Goal: Task Accomplishment & Management: Complete application form

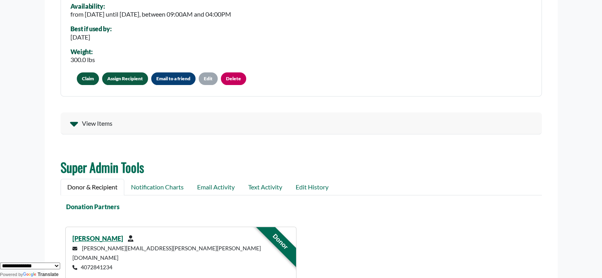
scroll to position [371, 0]
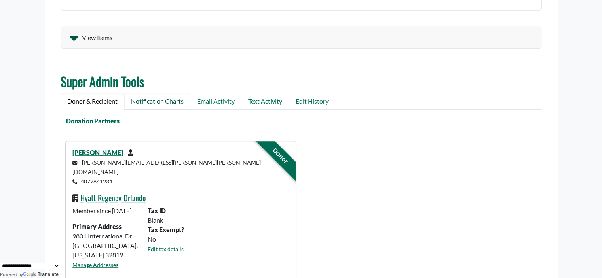
click at [173, 105] on link "Notification Charts" at bounding box center [157, 101] width 66 height 17
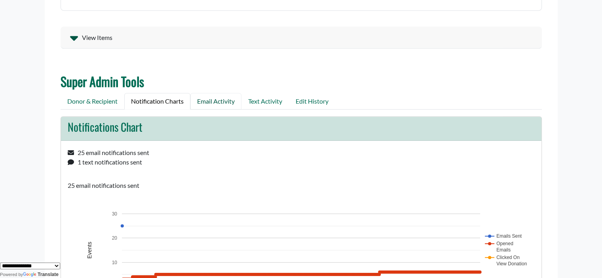
click at [220, 98] on link "Email Activity" at bounding box center [216, 101] width 51 height 17
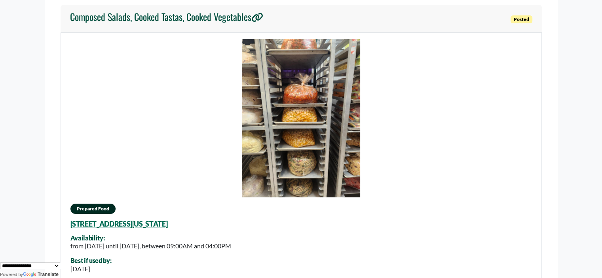
scroll to position [0, 0]
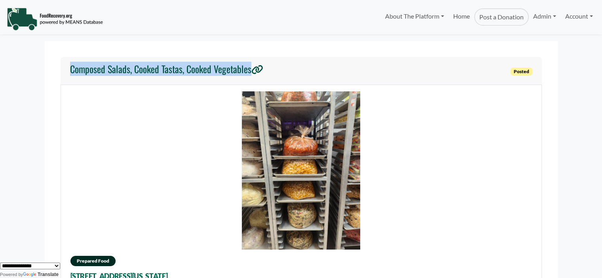
drag, startPoint x: 277, startPoint y: 66, endPoint x: 52, endPoint y: 71, distance: 225.0
copy h4 "Composed Salads, Cooked Tastas, Cooked Vegetables"
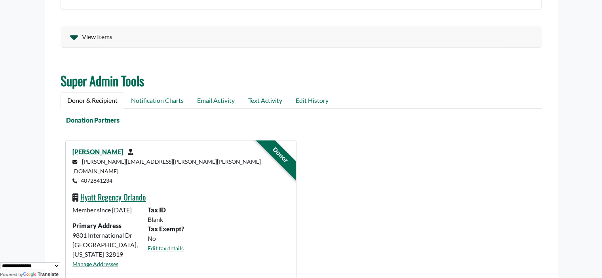
scroll to position [433, 0]
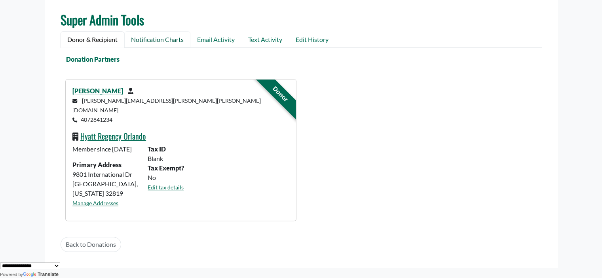
click at [154, 36] on link "Notification Charts" at bounding box center [157, 39] width 66 height 17
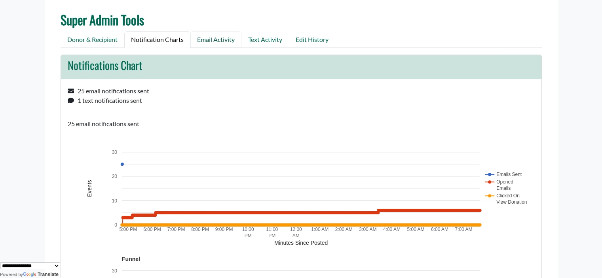
click at [219, 34] on link "Email Activity" at bounding box center [216, 39] width 51 height 17
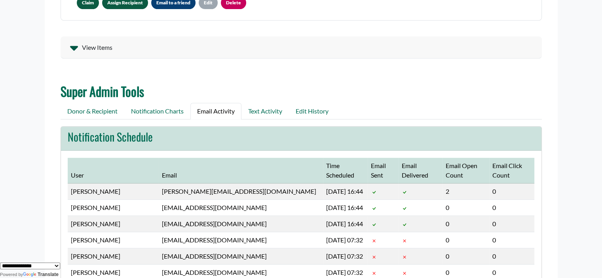
scroll to position [330, 0]
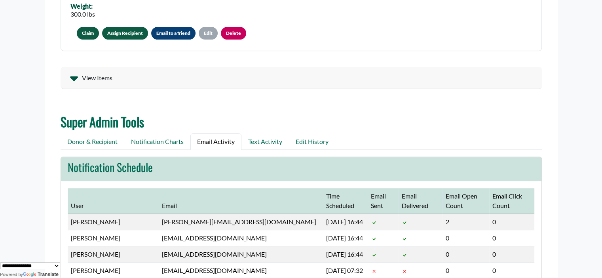
click at [97, 74] on span "View Items" at bounding box center [97, 78] width 31 height 10
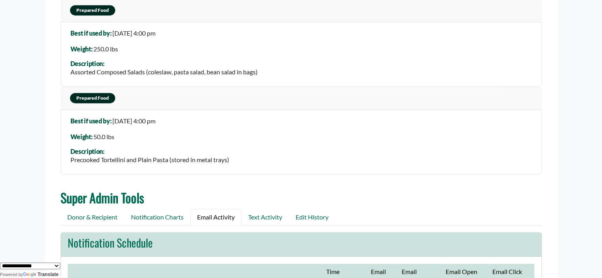
scroll to position [438, 0]
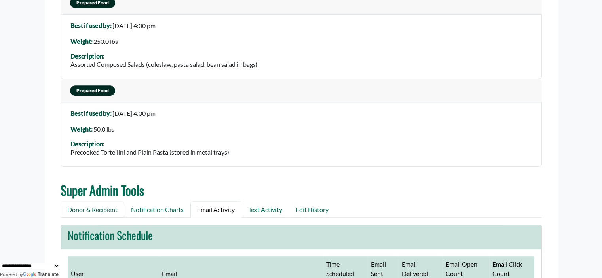
click at [86, 206] on link "Donor & Recipient" at bounding box center [93, 210] width 64 height 17
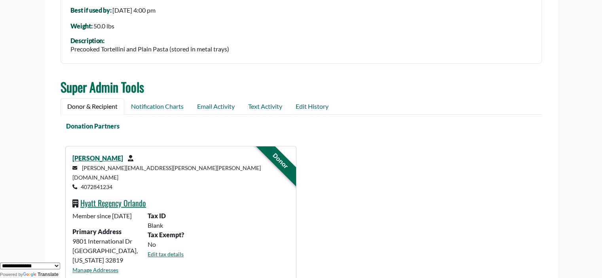
scroll to position [595, 0]
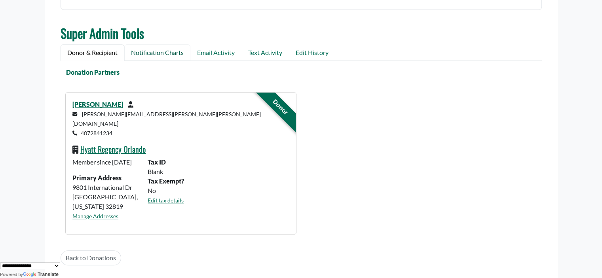
click at [171, 48] on link "Notification Charts" at bounding box center [157, 52] width 66 height 17
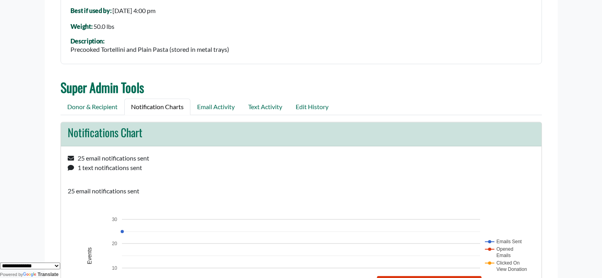
scroll to position [523, 0]
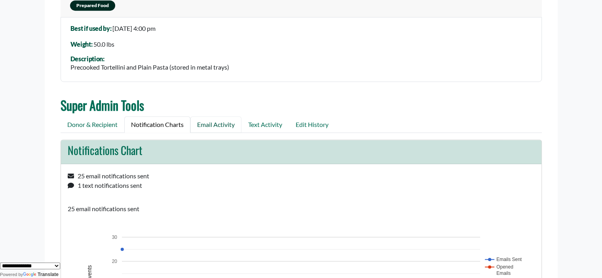
click at [208, 126] on link "Email Activity" at bounding box center [216, 124] width 51 height 17
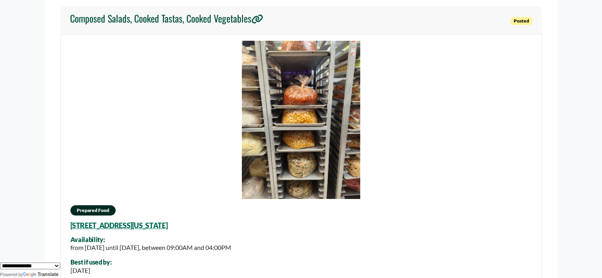
scroll to position [0, 0]
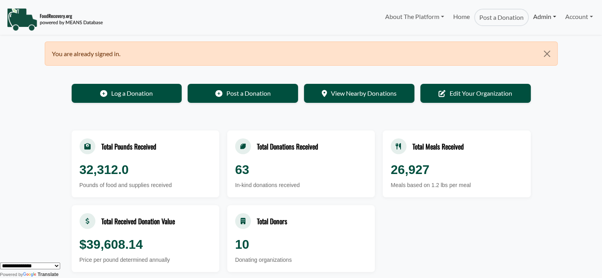
click at [540, 15] on link "Admin" at bounding box center [545, 17] width 32 height 16
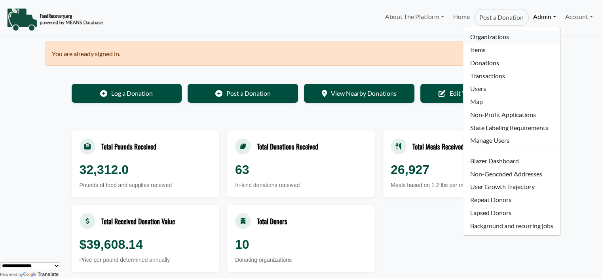
click at [490, 34] on link "Organizations" at bounding box center [511, 37] width 97 height 13
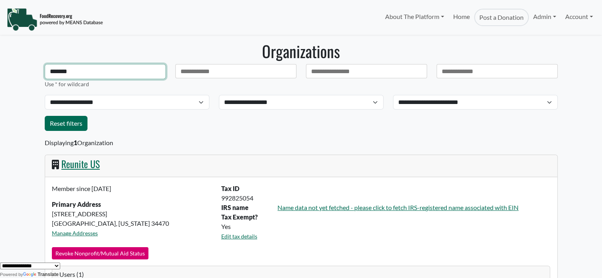
drag, startPoint x: 93, startPoint y: 76, endPoint x: -44, endPoint y: 74, distance: 137.9
click at [0, 74] on html "About The Platform How It Works FAQs Documentation Home Post a Donation Admin O…" at bounding box center [301, 139] width 602 height 278
type input "**********"
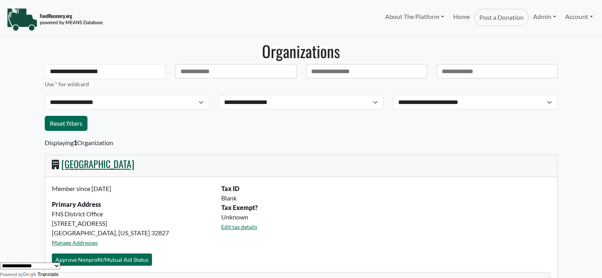
click at [79, 164] on link "Orange County Public Schools" at bounding box center [97, 164] width 73 height 14
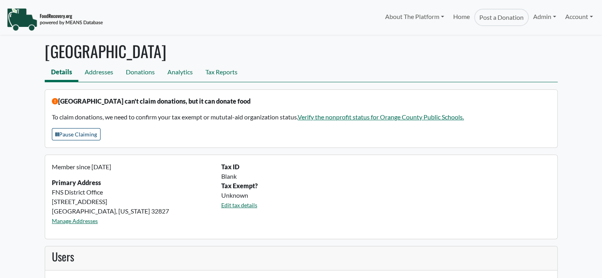
select select "Language Translate Widget"
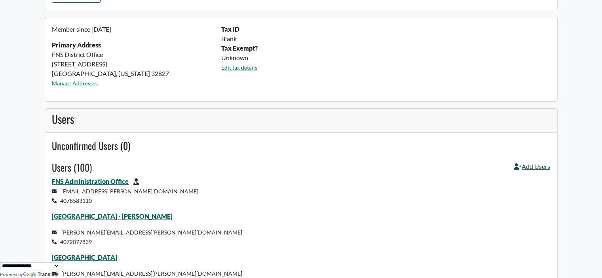
click at [527, 168] on link "Add Users" at bounding box center [532, 169] width 36 height 15
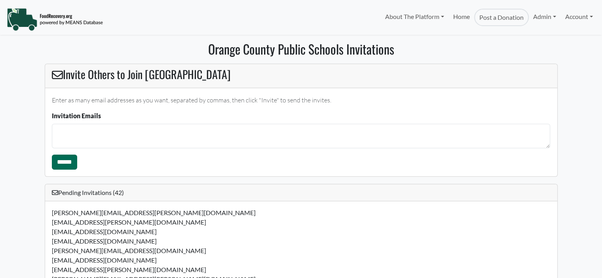
select select "Language Translate Widget"
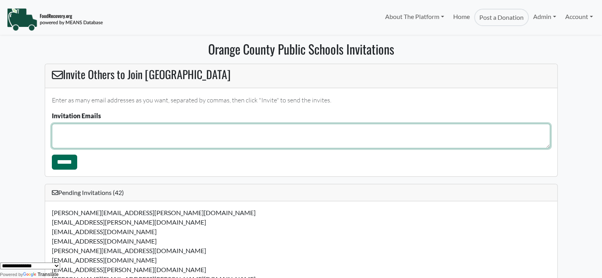
click at [128, 137] on textarea "Invitation Emails" at bounding box center [301, 136] width 499 height 25
type textarea "**********"
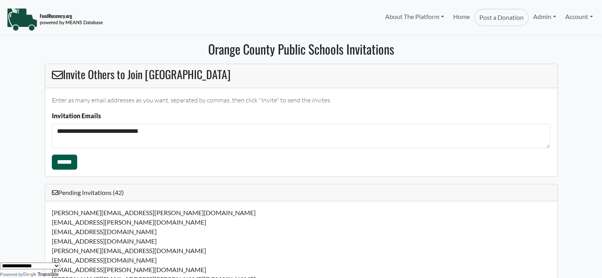
click at [67, 161] on input "******" at bounding box center [64, 162] width 25 height 15
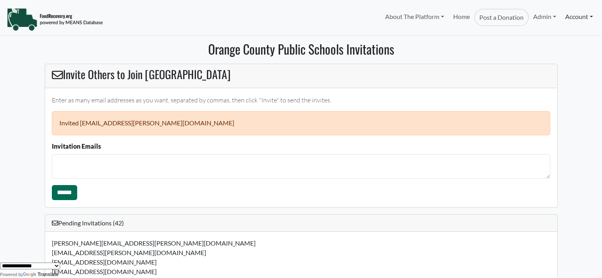
click at [583, 15] on link "Account" at bounding box center [579, 17] width 36 height 16
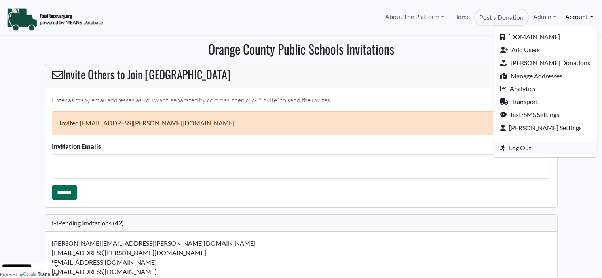
click at [528, 147] on link "Log Out" at bounding box center [546, 148] width 104 height 13
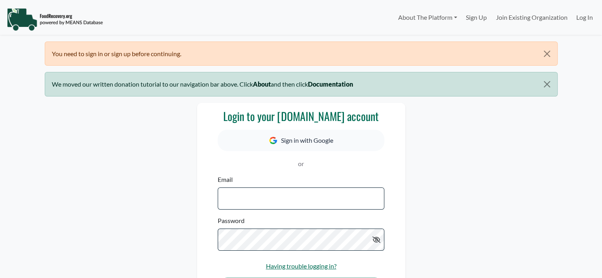
select select "Language Translate Widget"
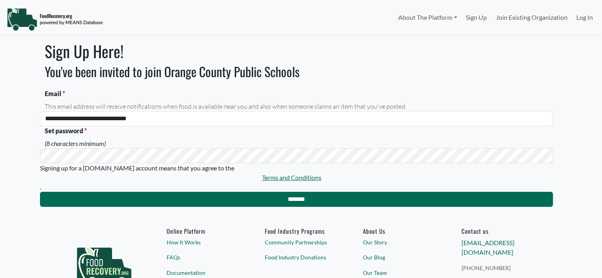
select select "Language Translate Widget"
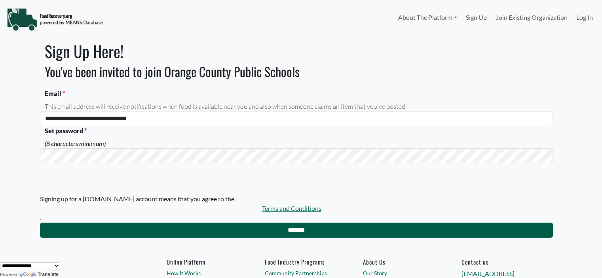
click at [145, 226] on input "*******" at bounding box center [296, 230] width 513 height 15
